Goal: Complete application form

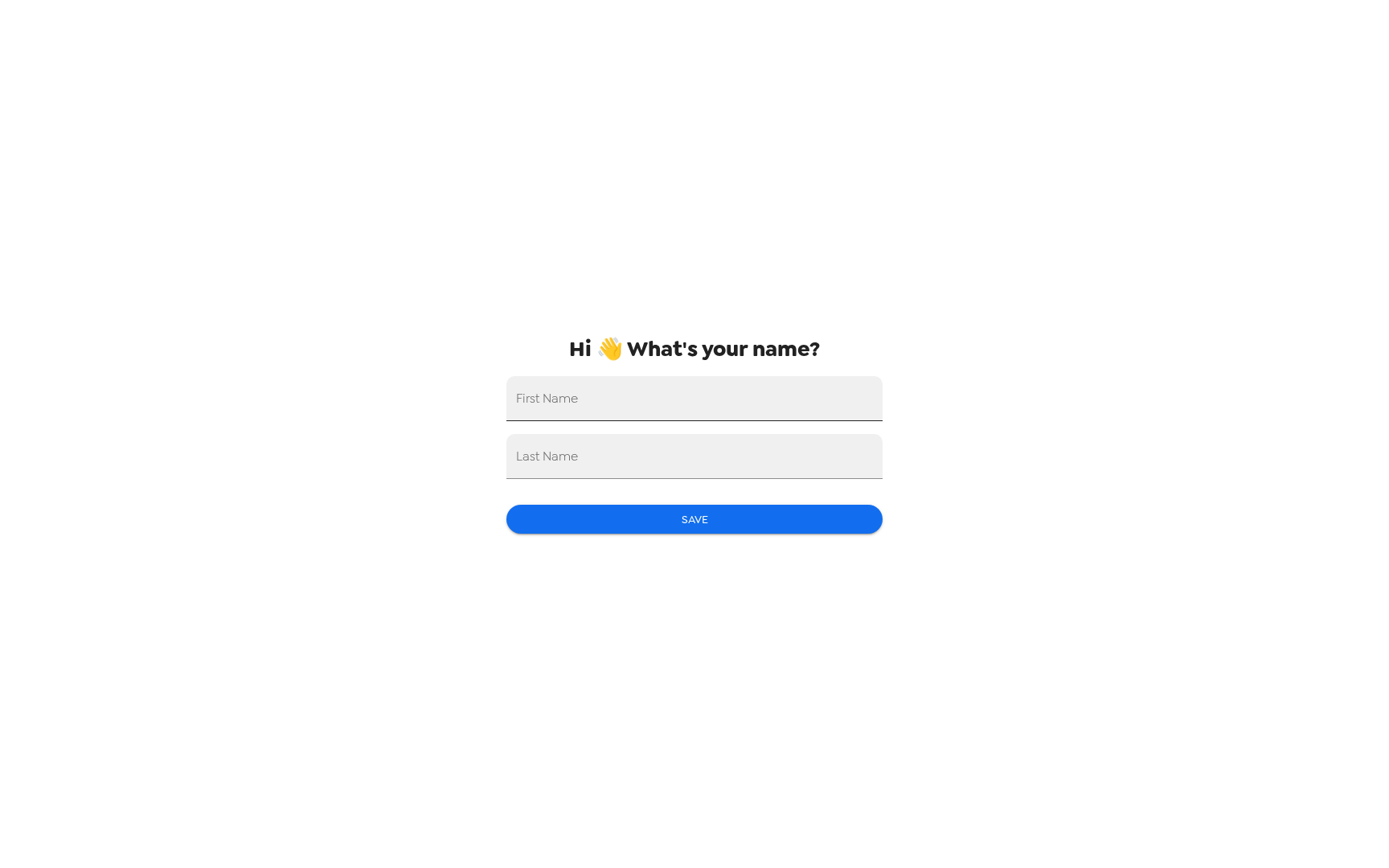
click at [602, 401] on input "First Name" at bounding box center [694, 399] width 376 height 45
type input "[PERSON_NAME]"
click at [629, 517] on button "Save" at bounding box center [694, 519] width 376 height 30
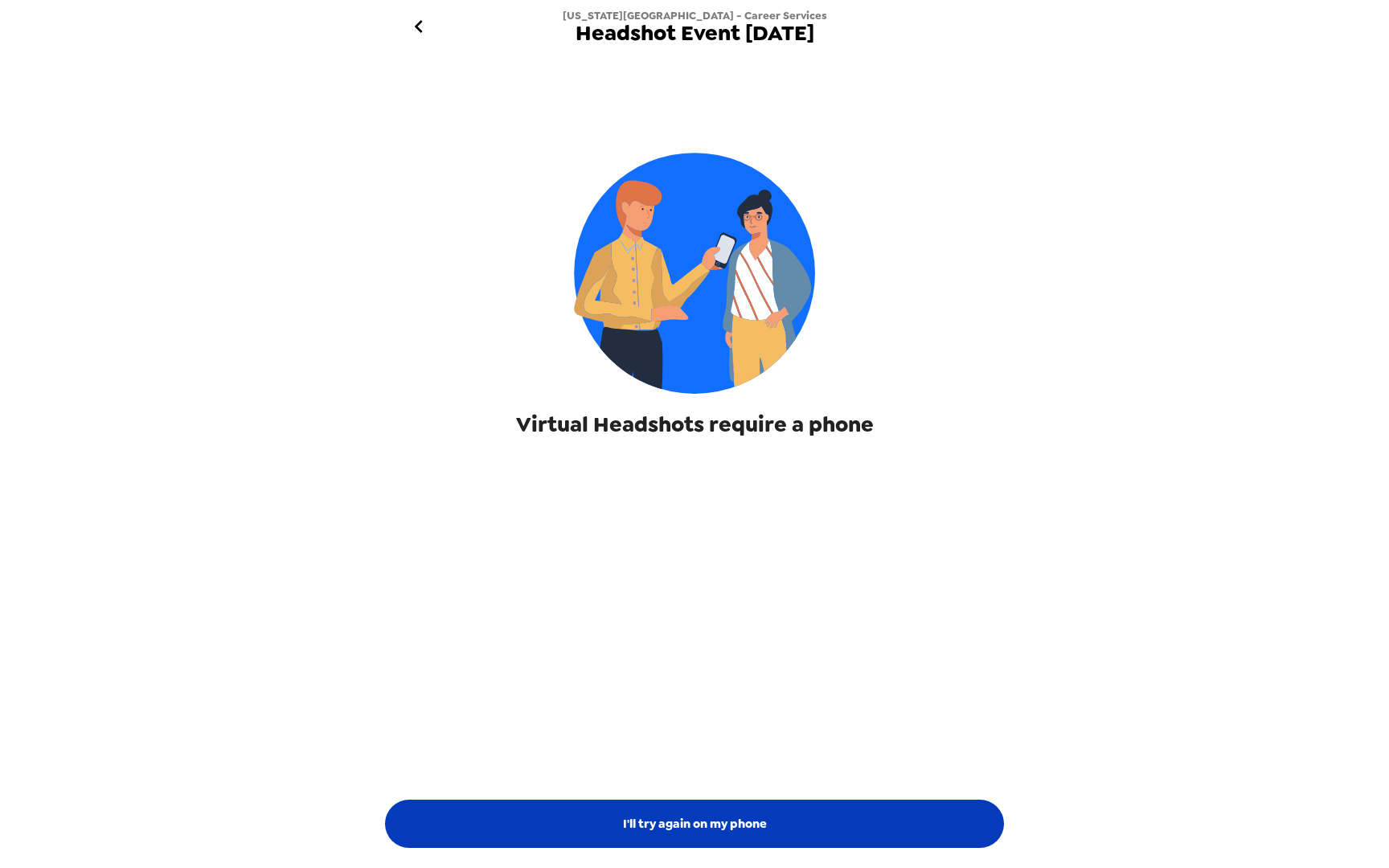
click at [810, 830] on button "I'll try again on my phone" at bounding box center [694, 824] width 619 height 48
